Goal: Find specific page/section: Find specific page/section

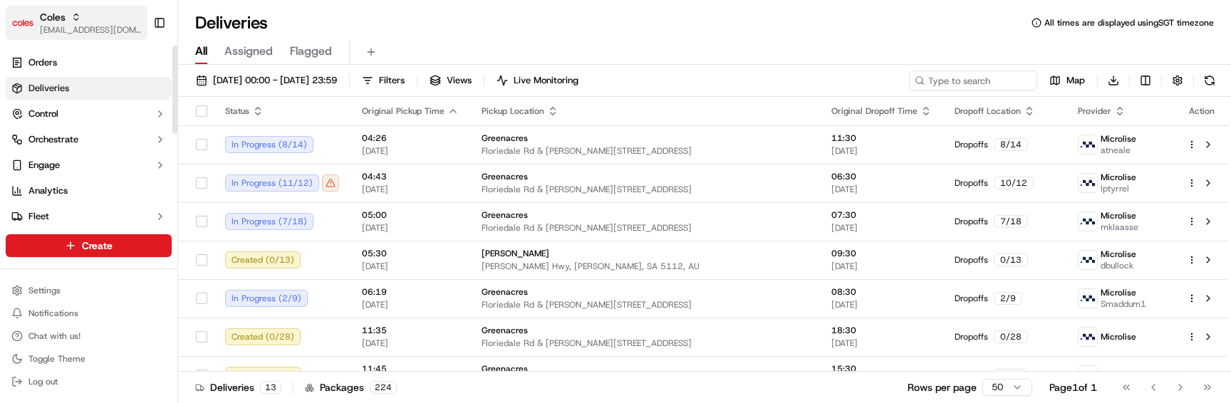
click at [53, 11] on span "Coles" at bounding box center [53, 17] width 26 height 14
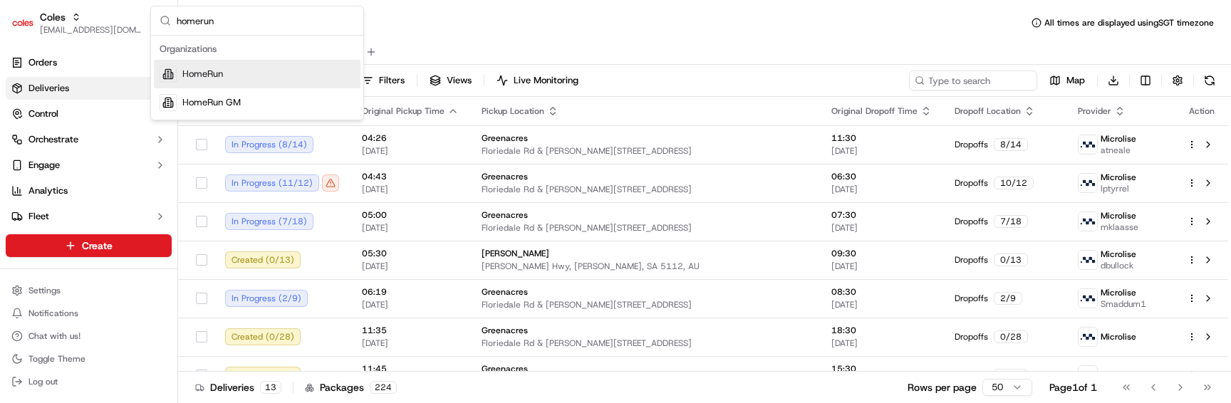
type input "homerun"
click at [219, 68] on span "HomeRun" at bounding box center [202, 74] width 41 height 13
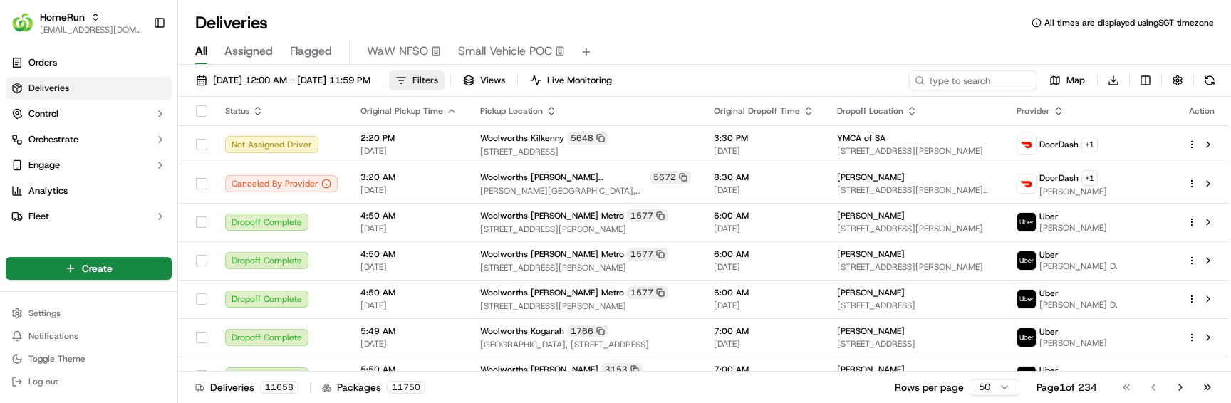
click at [438, 78] on span "Filters" at bounding box center [426, 80] width 26 height 13
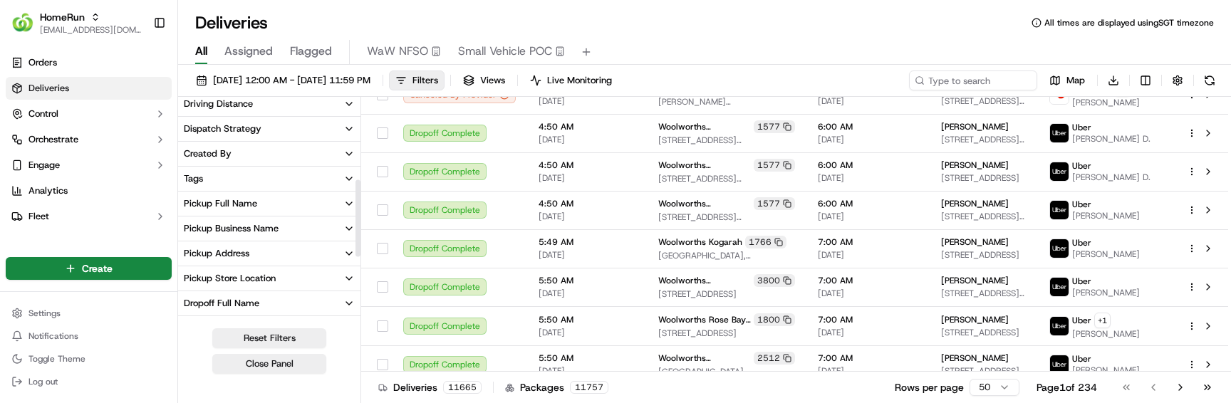
click at [309, 228] on button "Pickup Business Name" at bounding box center [269, 229] width 182 height 24
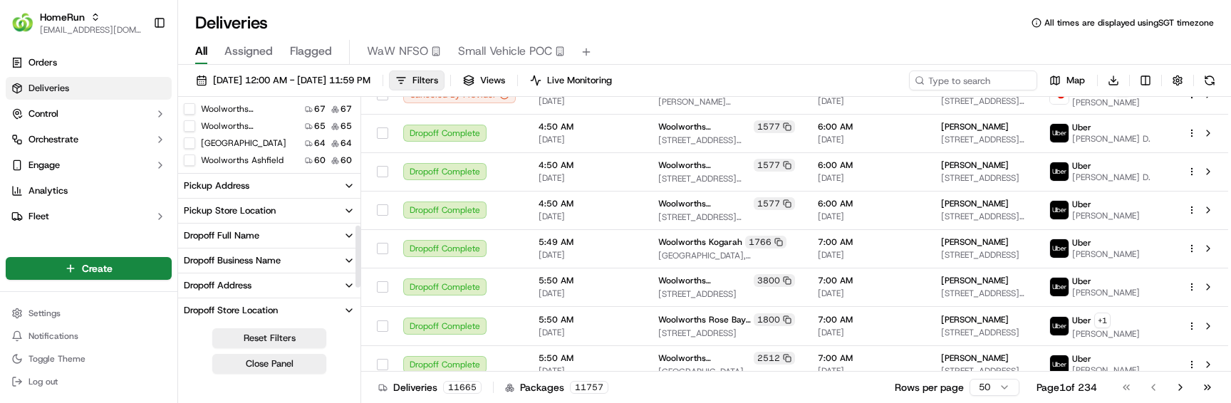
scroll to position [452, 0]
click at [295, 214] on button "Pickup Store Location" at bounding box center [269, 212] width 182 height 24
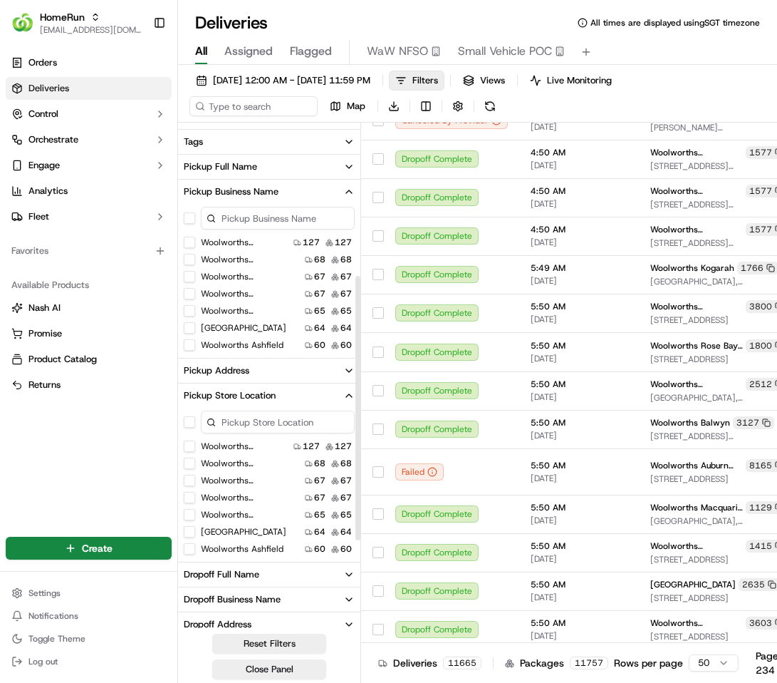
scroll to position [286, 0]
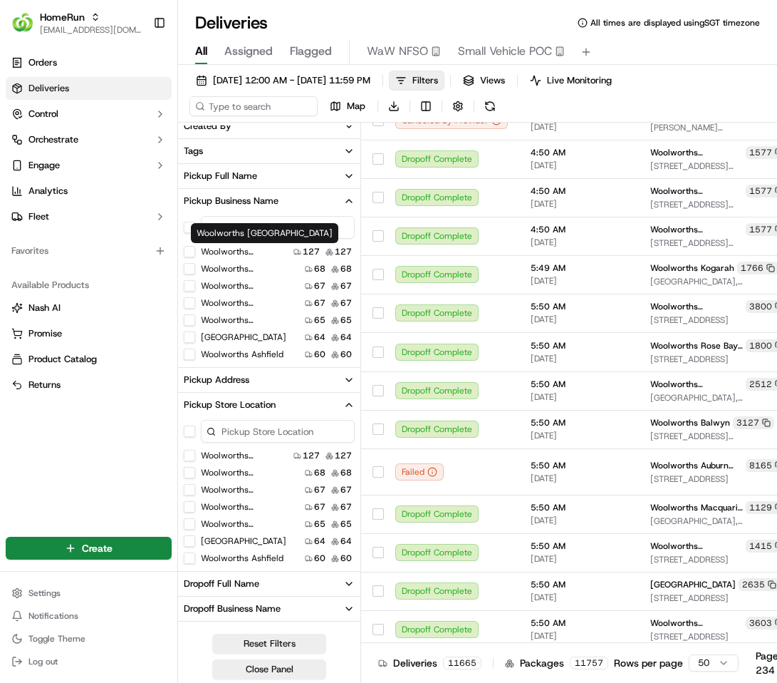
click at [229, 248] on label "Woolworths Northbridge" at bounding box center [244, 251] width 87 height 11
click at [195, 248] on Northbridge "Woolworths Northbridge" at bounding box center [189, 251] width 11 height 11
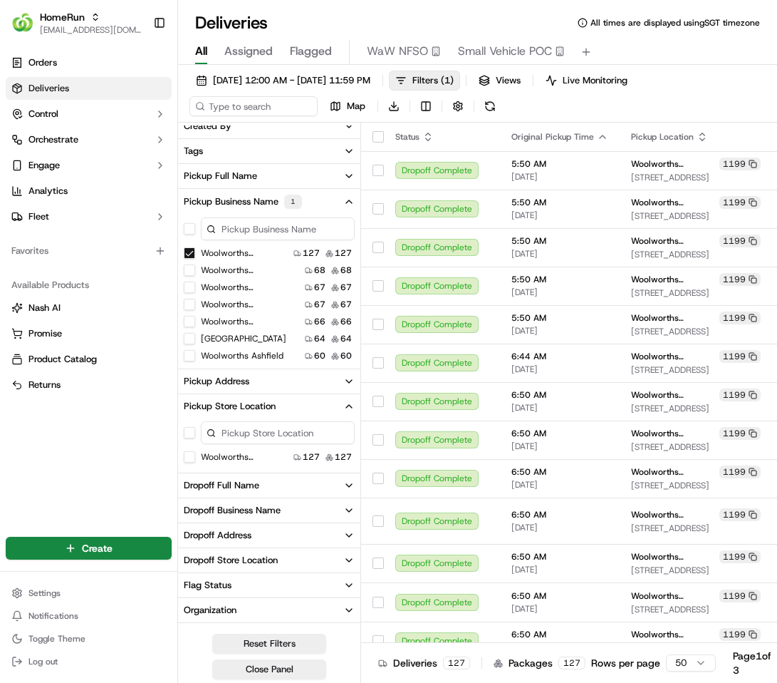
click at [190, 250] on Northbridge "Woolworths Northbridge" at bounding box center [189, 252] width 11 height 11
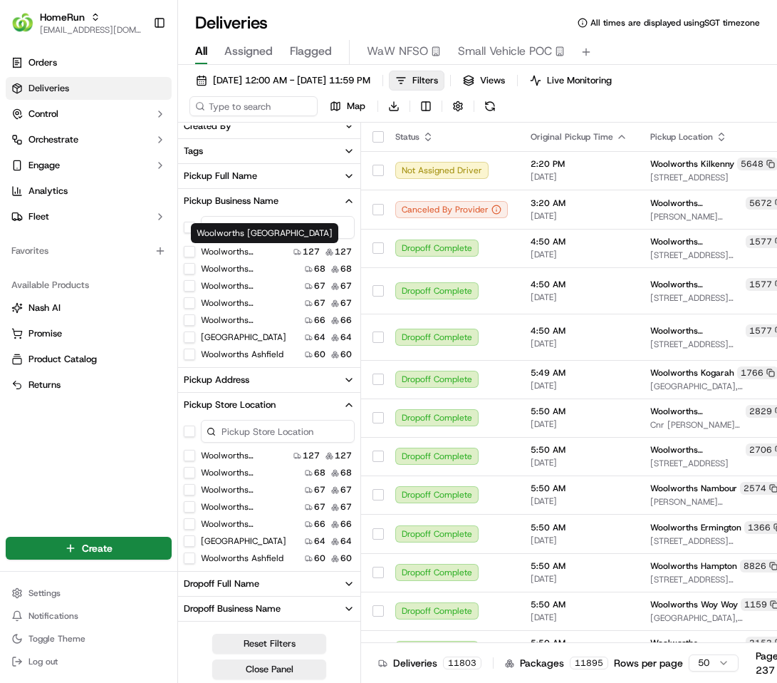
click at [219, 253] on label "Woolworths Northbridge" at bounding box center [244, 251] width 87 height 11
click at [195, 253] on Northbridge "Woolworths Northbridge" at bounding box center [189, 251] width 11 height 11
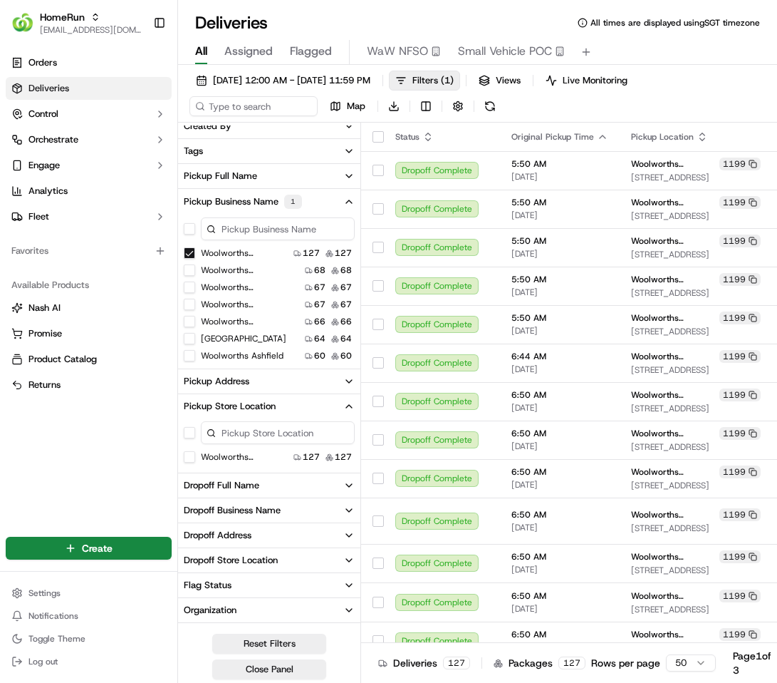
click at [189, 251] on Northbridge "Woolworths Northbridge" at bounding box center [189, 252] width 11 height 11
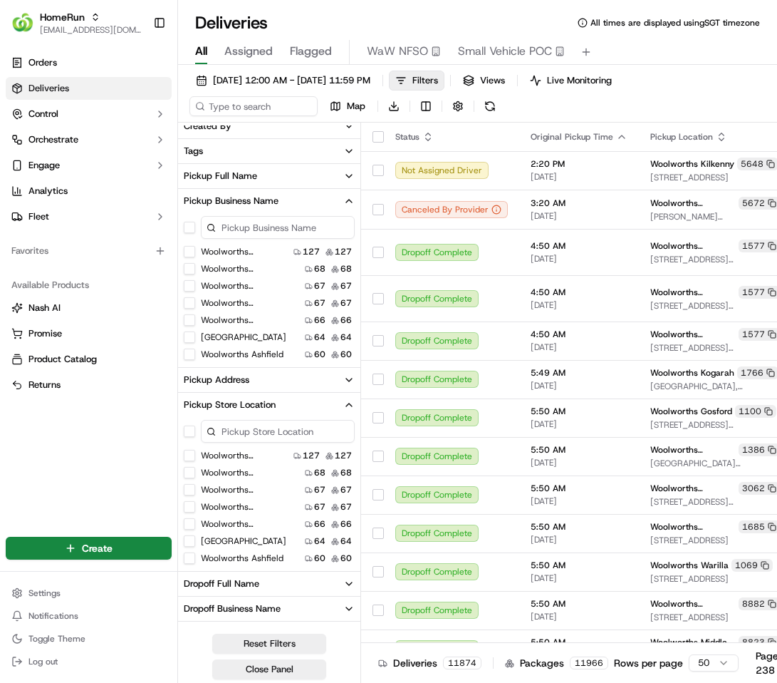
click at [190, 403] on button "Woolworths Northbridge" at bounding box center [189, 455] width 11 height 11
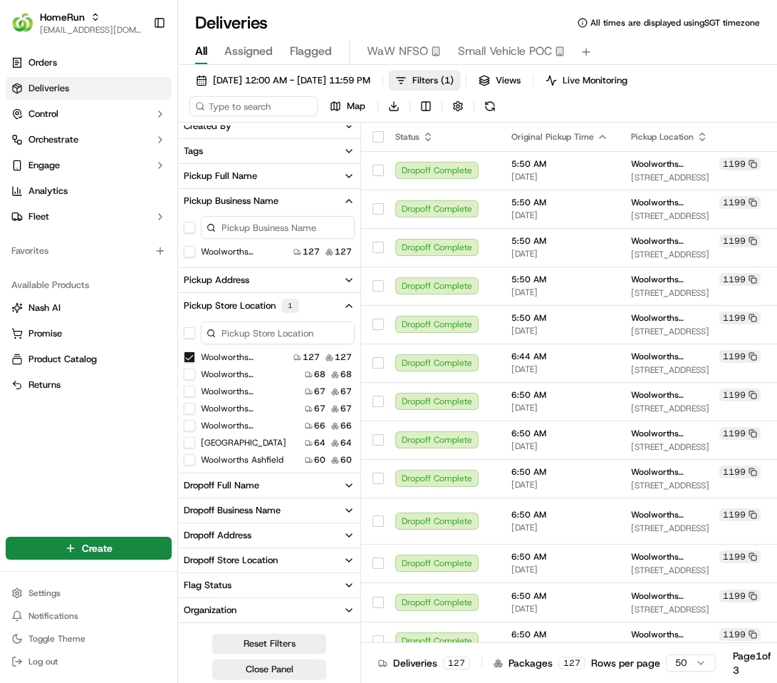
click at [190, 357] on button "Woolworths Northbridge" at bounding box center [189, 356] width 11 height 11
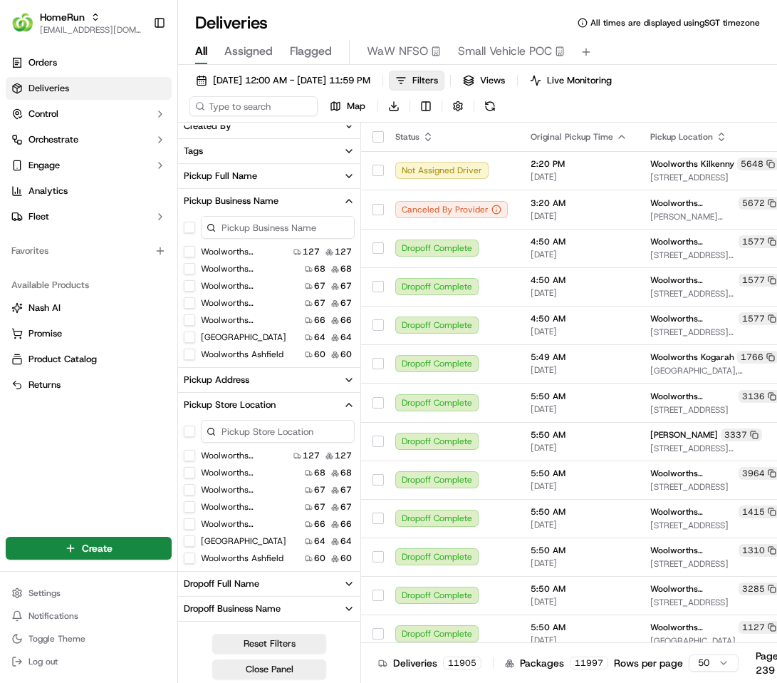
click at [198, 403] on div "Woolworths Hornsby" at bounding box center [238, 506] width 108 height 11
click at [191, 403] on button "Woolworths Hornsby" at bounding box center [189, 506] width 11 height 11
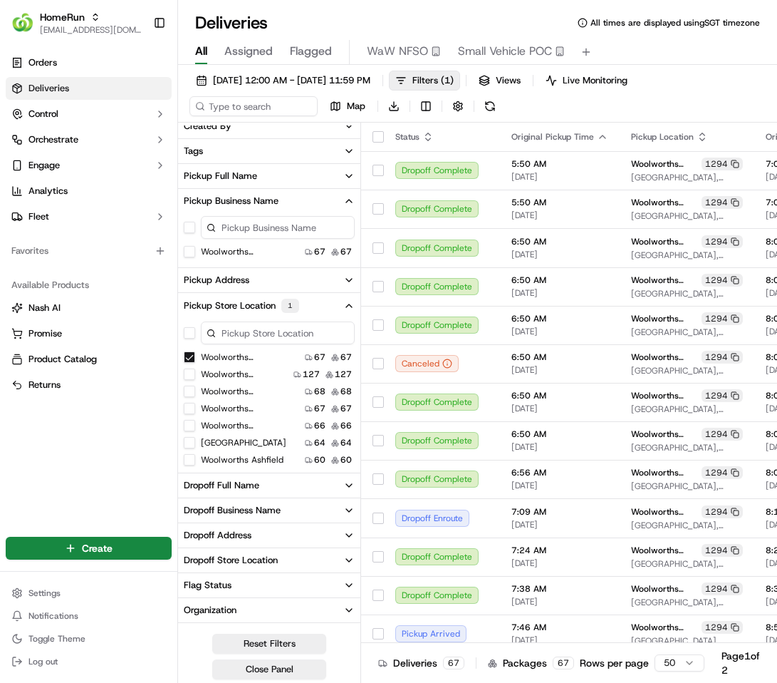
click at [186, 356] on button "Woolworths Hornsby" at bounding box center [189, 356] width 11 height 11
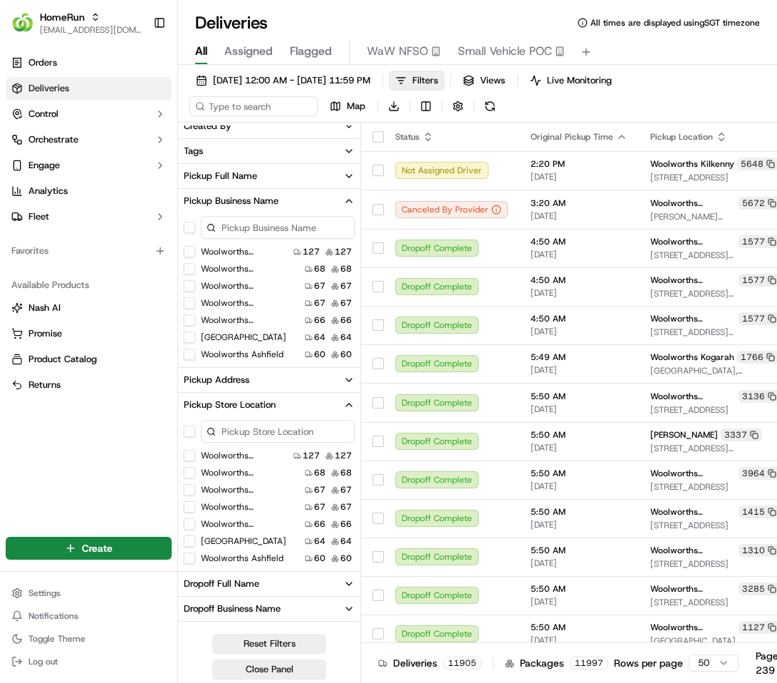
click at [342, 199] on button "Pickup Business Name" at bounding box center [269, 201] width 182 height 24
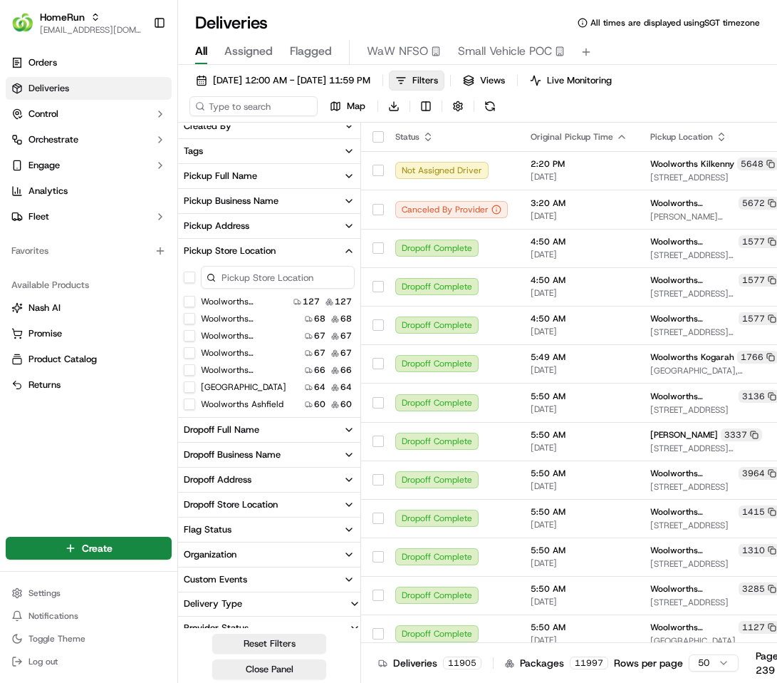
click at [192, 390] on button "Woolworths Lane Cove" at bounding box center [189, 386] width 11 height 11
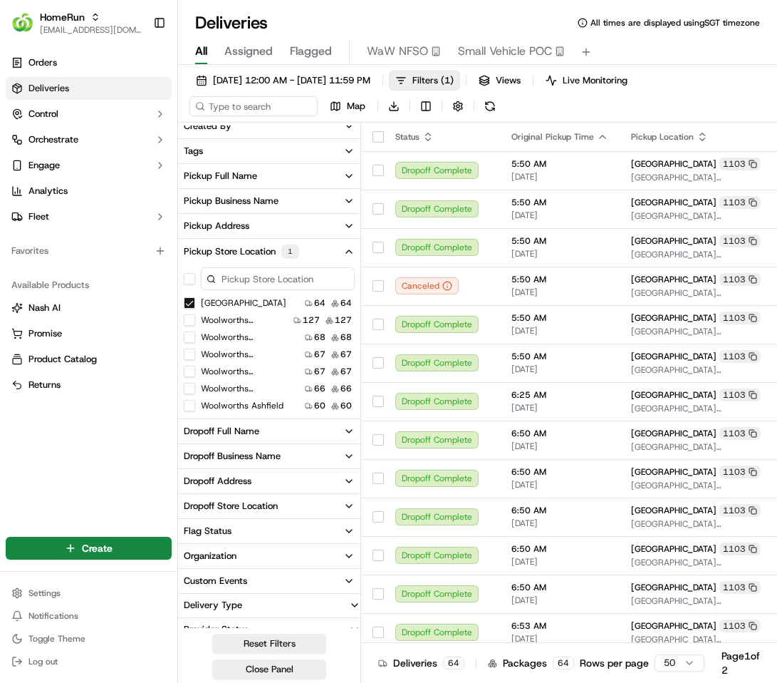
click at [188, 304] on button "Woolworths Lane Cove" at bounding box center [189, 302] width 11 height 11
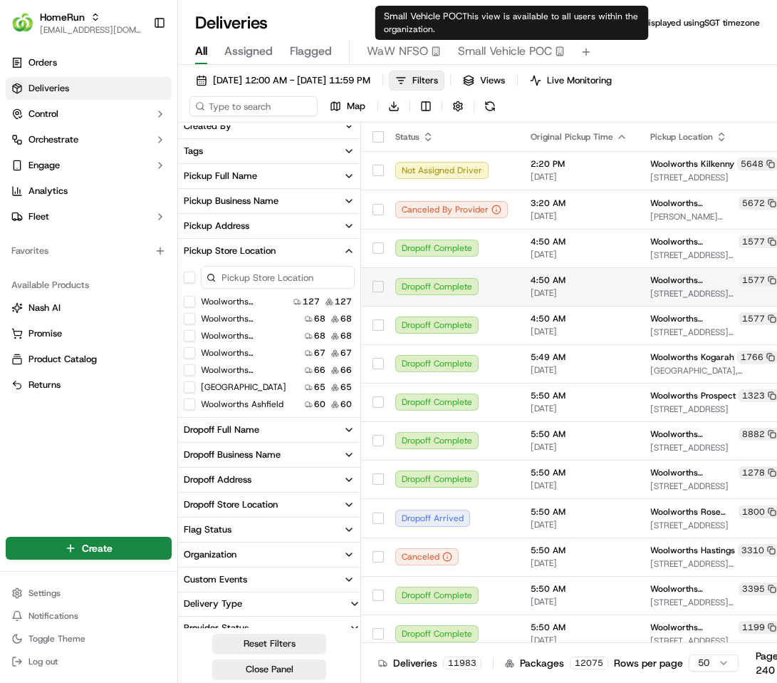
type button "on"
